Goal: Task Accomplishment & Management: Use online tool/utility

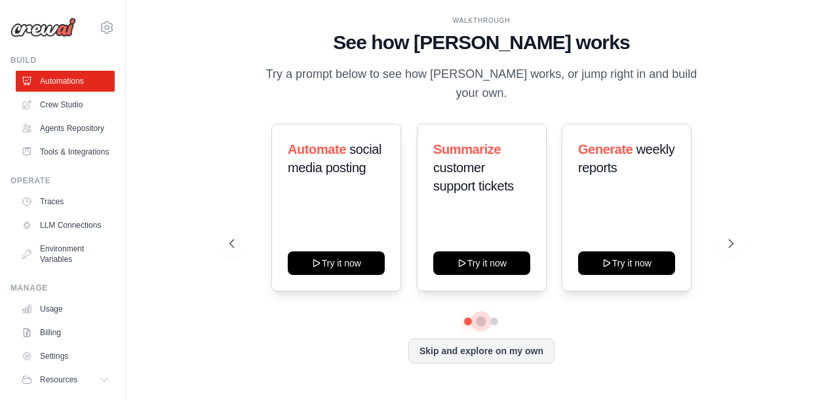
click at [478, 316] on button at bounding box center [481, 321] width 10 height 10
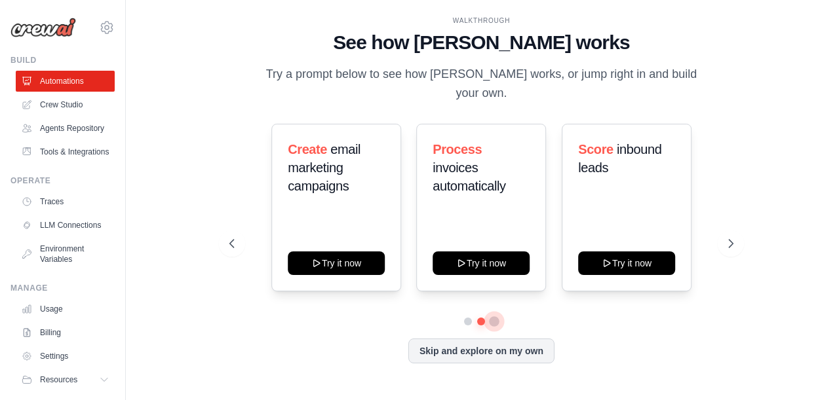
click at [500, 316] on button at bounding box center [494, 321] width 10 height 10
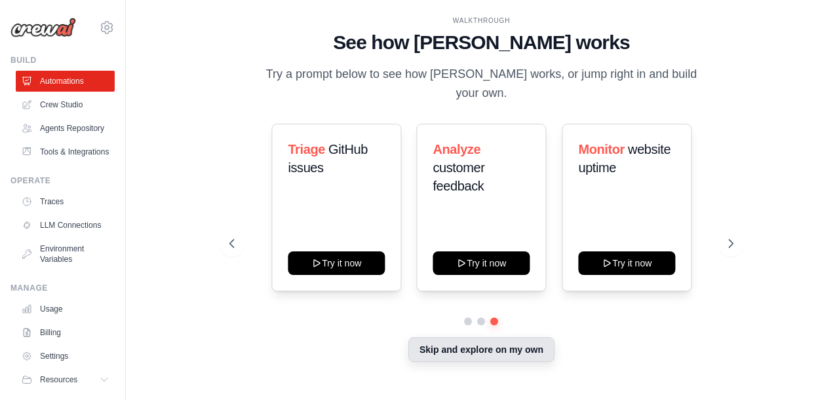
click at [456, 347] on button "Skip and explore on my own" at bounding box center [481, 349] width 146 height 25
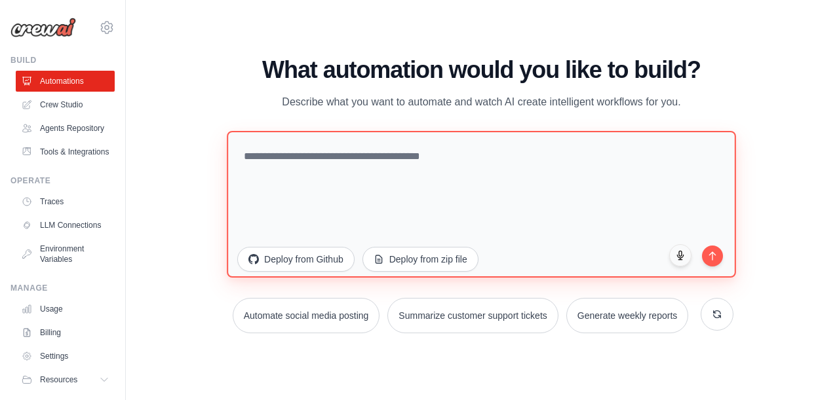
click at [351, 151] on textarea at bounding box center [481, 203] width 508 height 147
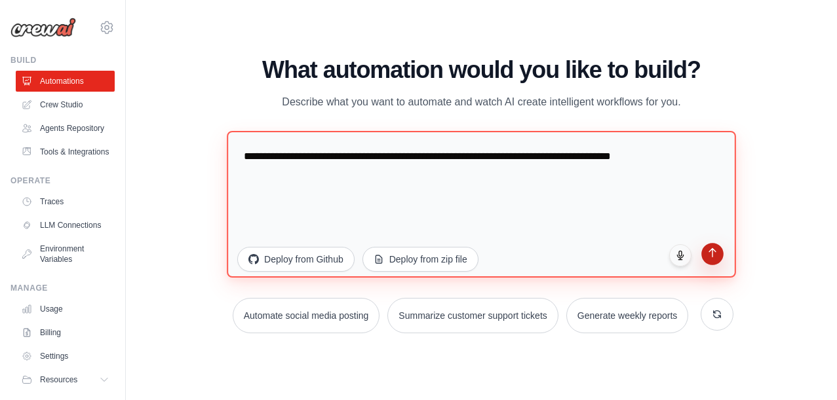
type textarea "**********"
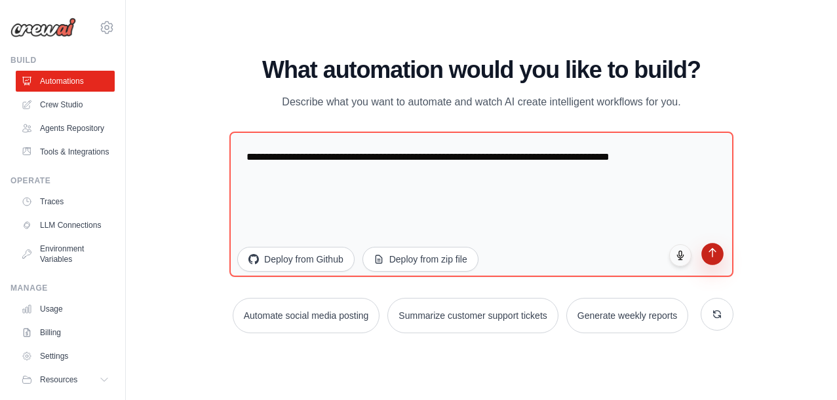
click at [714, 259] on button "submit" at bounding box center [712, 254] width 22 height 22
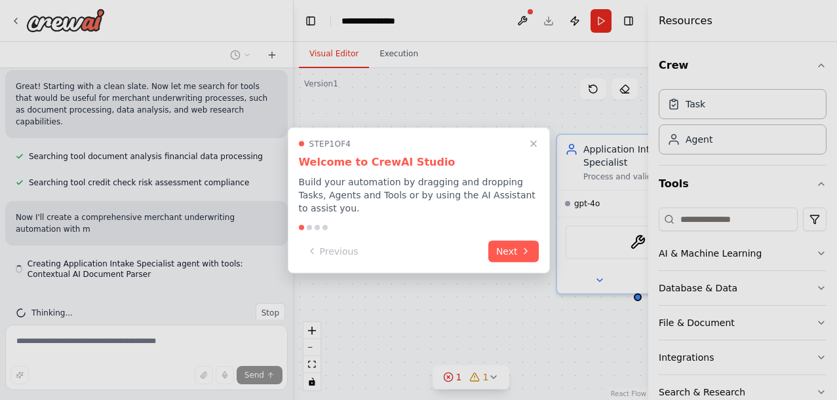
scroll to position [252, 0]
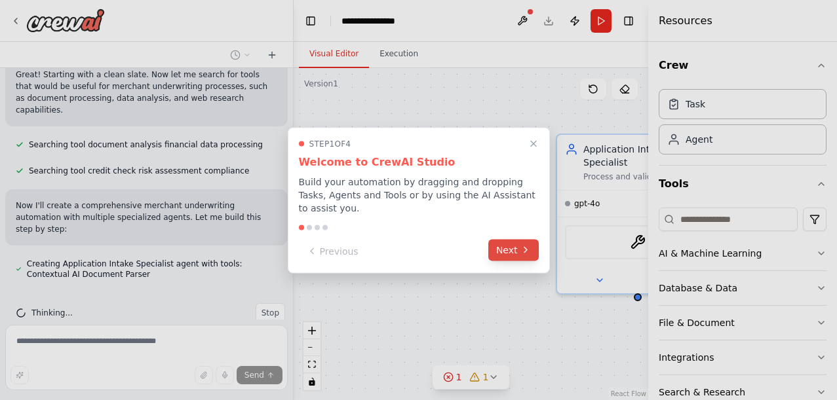
click at [508, 249] on button "Next" at bounding box center [513, 250] width 50 height 22
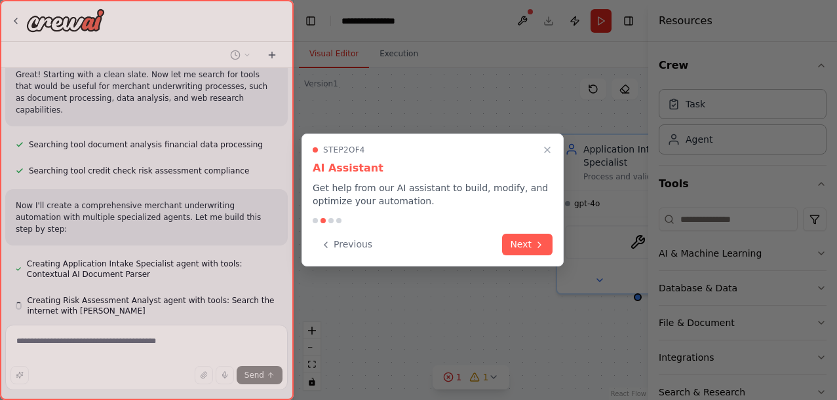
scroll to position [289, 0]
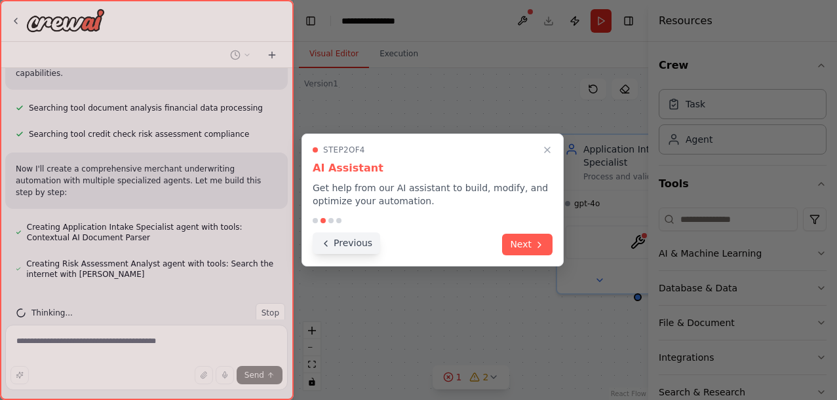
click at [347, 244] on button "Previous" at bounding box center [346, 244] width 67 height 22
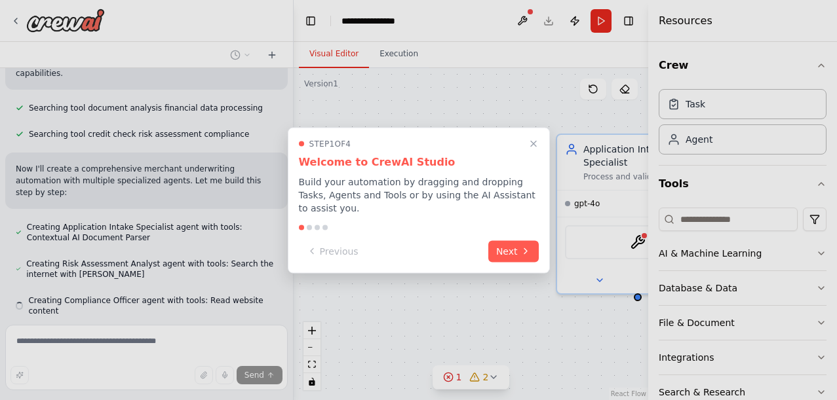
scroll to position [326, 0]
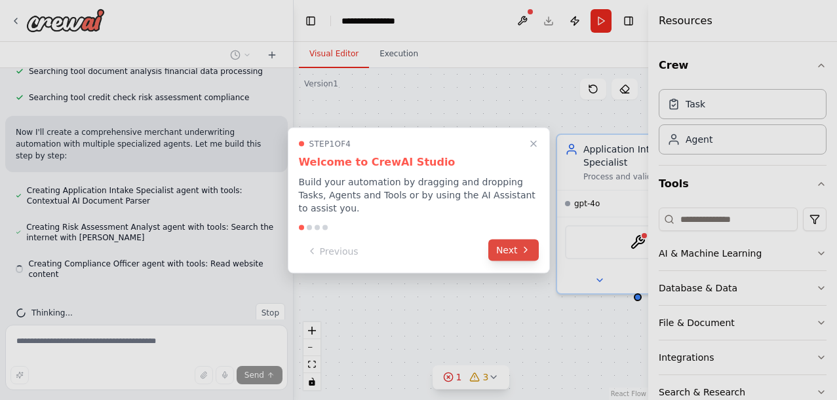
click at [498, 248] on button "Next" at bounding box center [513, 250] width 50 height 22
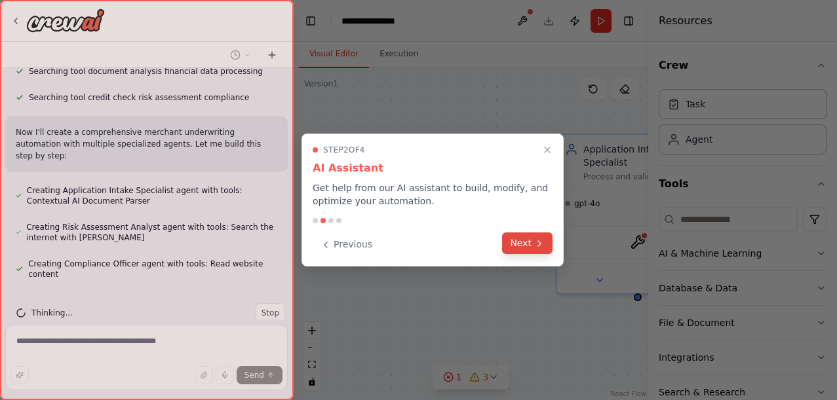
click at [515, 244] on button "Next" at bounding box center [527, 244] width 50 height 22
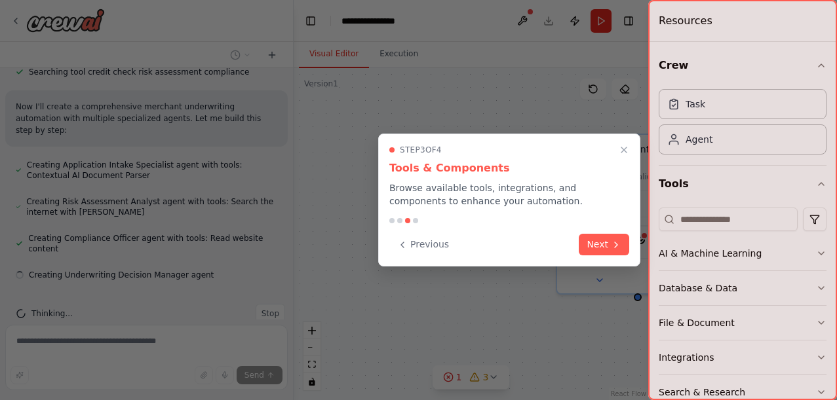
scroll to position [352, 0]
click at [605, 249] on button "Next" at bounding box center [604, 245] width 50 height 22
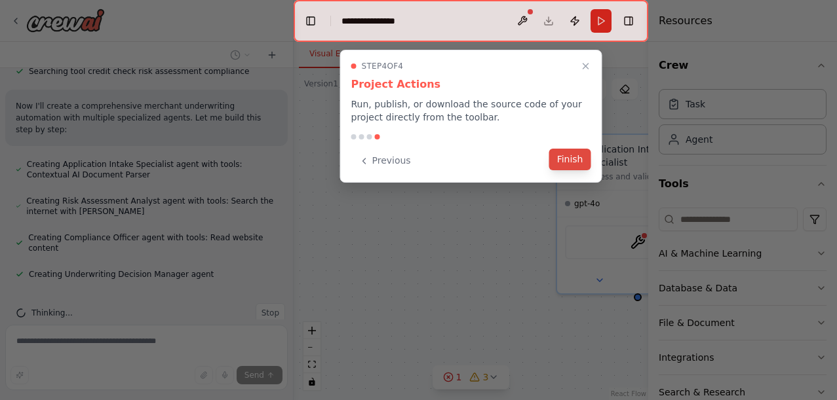
click at [569, 161] on button "Finish" at bounding box center [570, 160] width 42 height 22
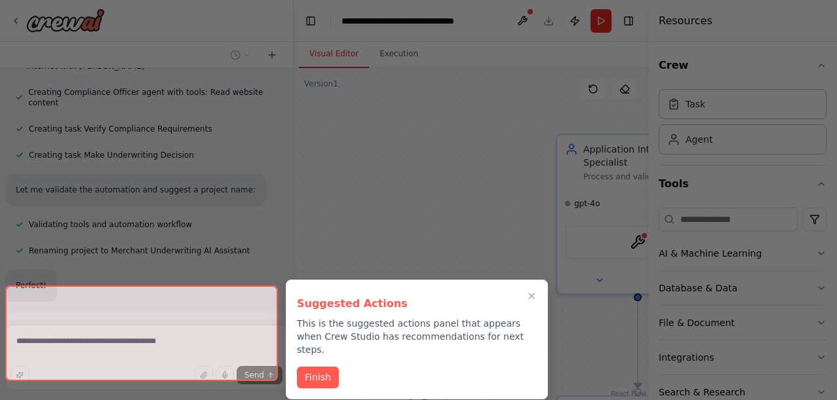
scroll to position [372, 0]
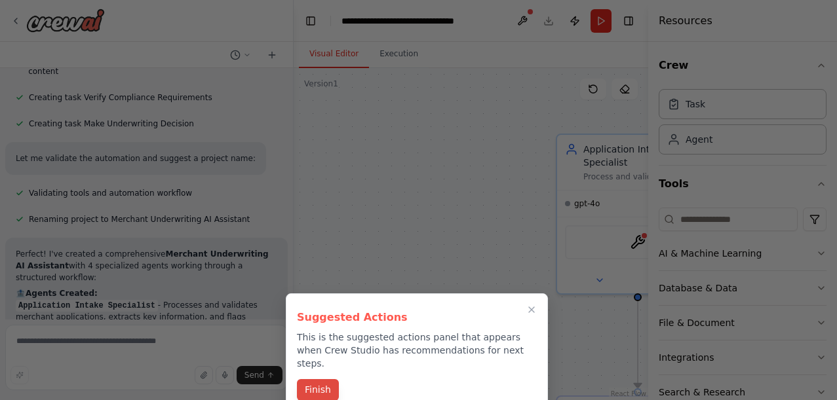
click at [323, 381] on button "Finish" at bounding box center [318, 390] width 42 height 22
